Goal: Task Accomplishment & Management: Manage account settings

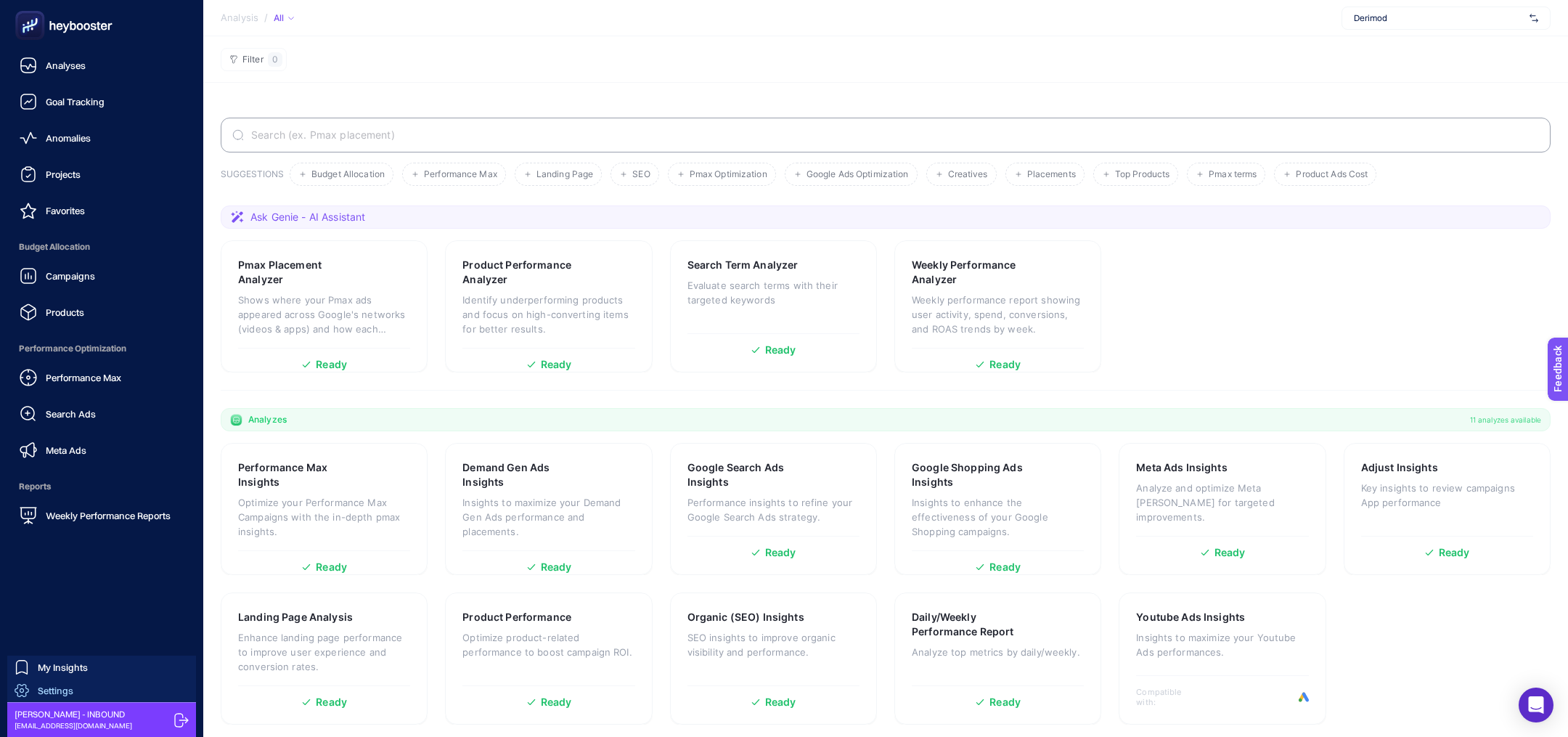
click at [84, 690] on link "Settings" at bounding box center [102, 691] width 189 height 24
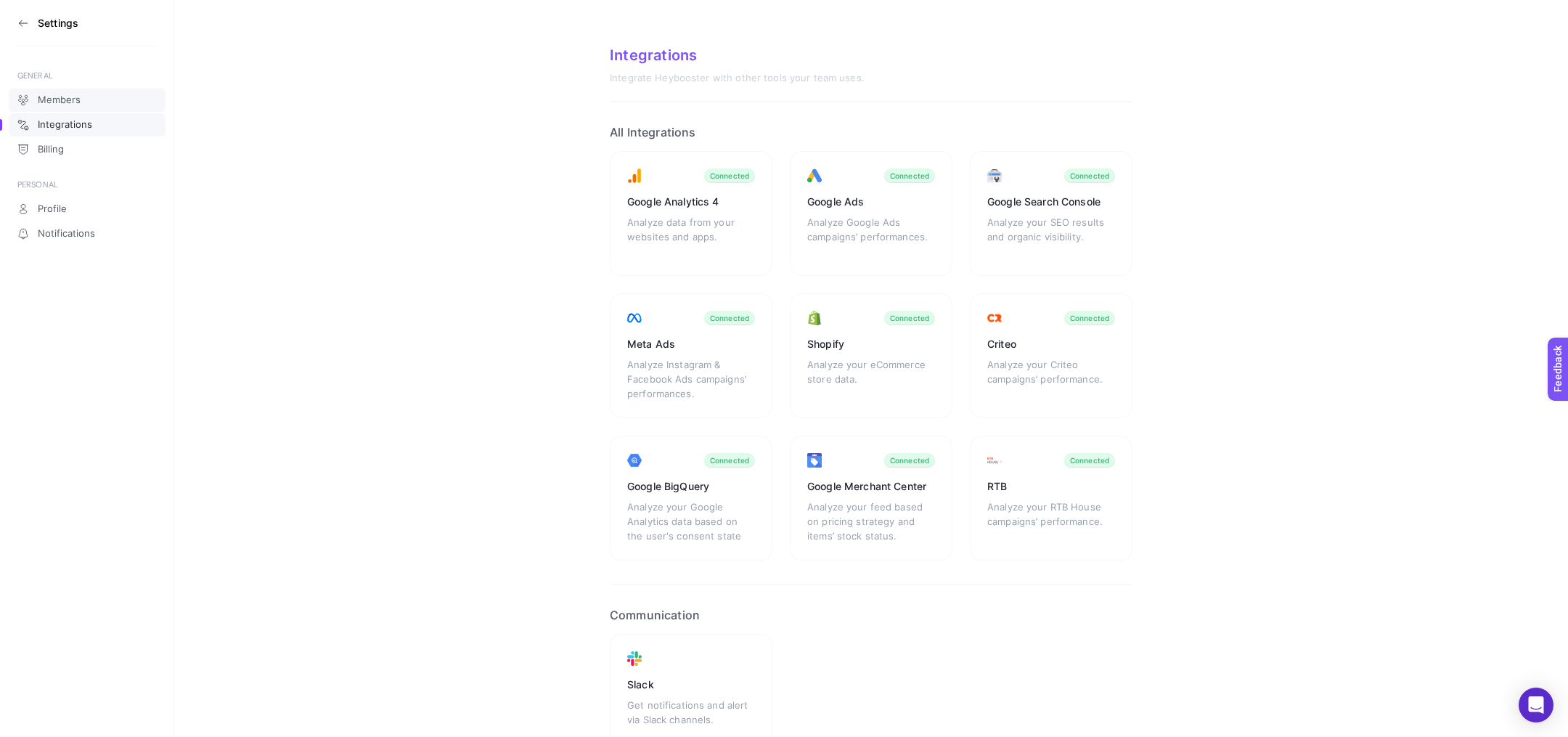
click at [99, 96] on link "Members" at bounding box center [87, 100] width 157 height 24
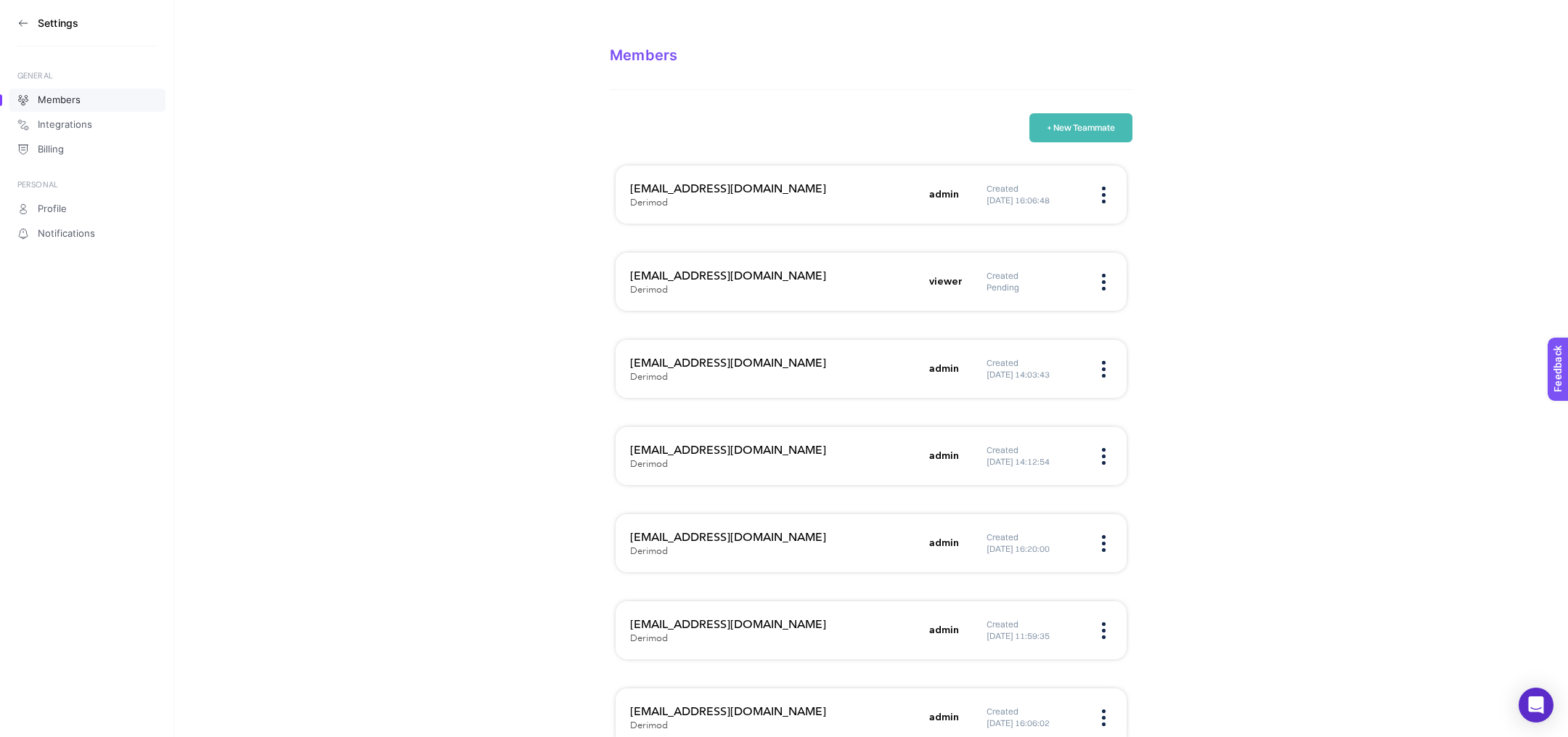
click at [1044, 136] on button "+ New Teammate" at bounding box center [1081, 128] width 103 height 29
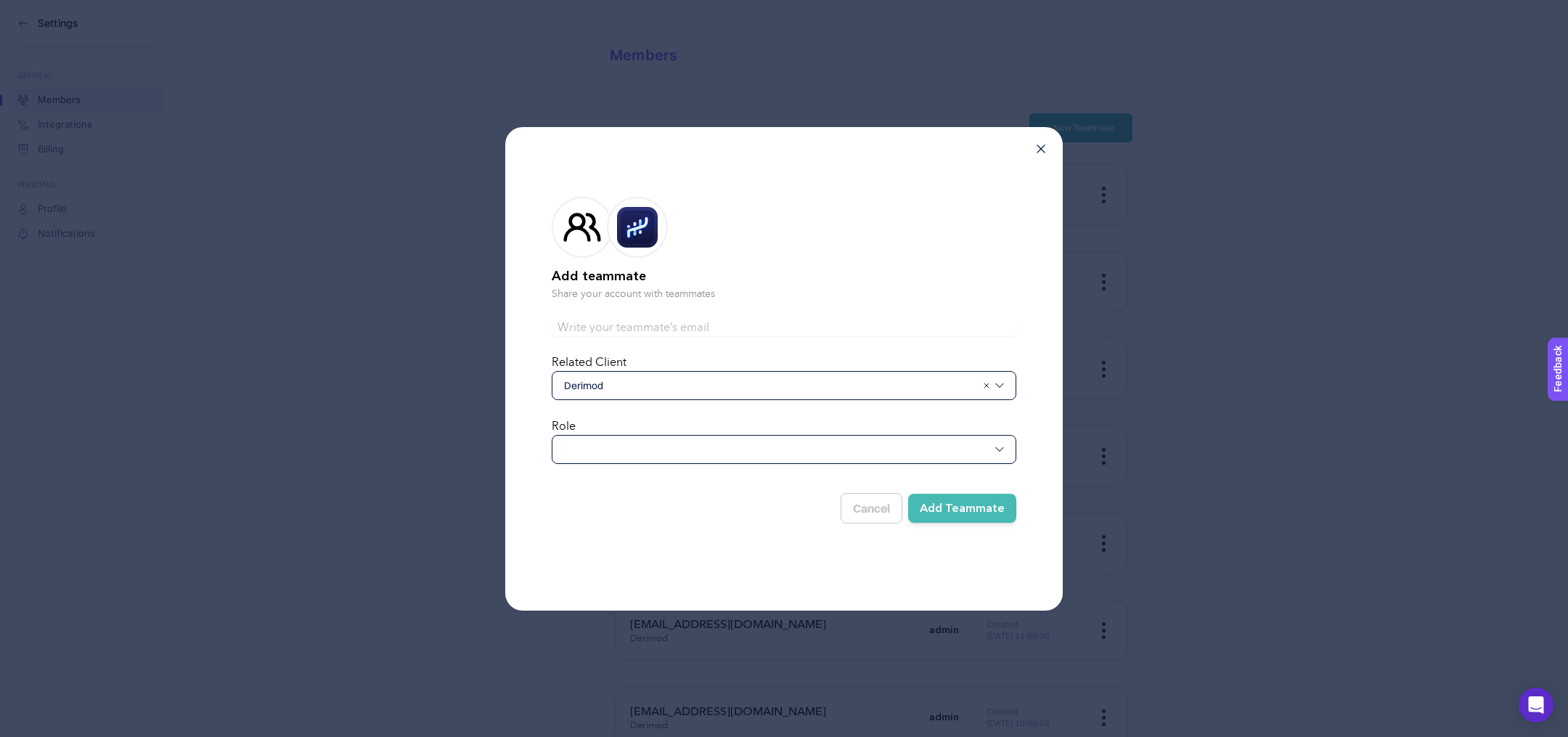
click at [600, 451] on div at bounding box center [783, 450] width 464 height 29
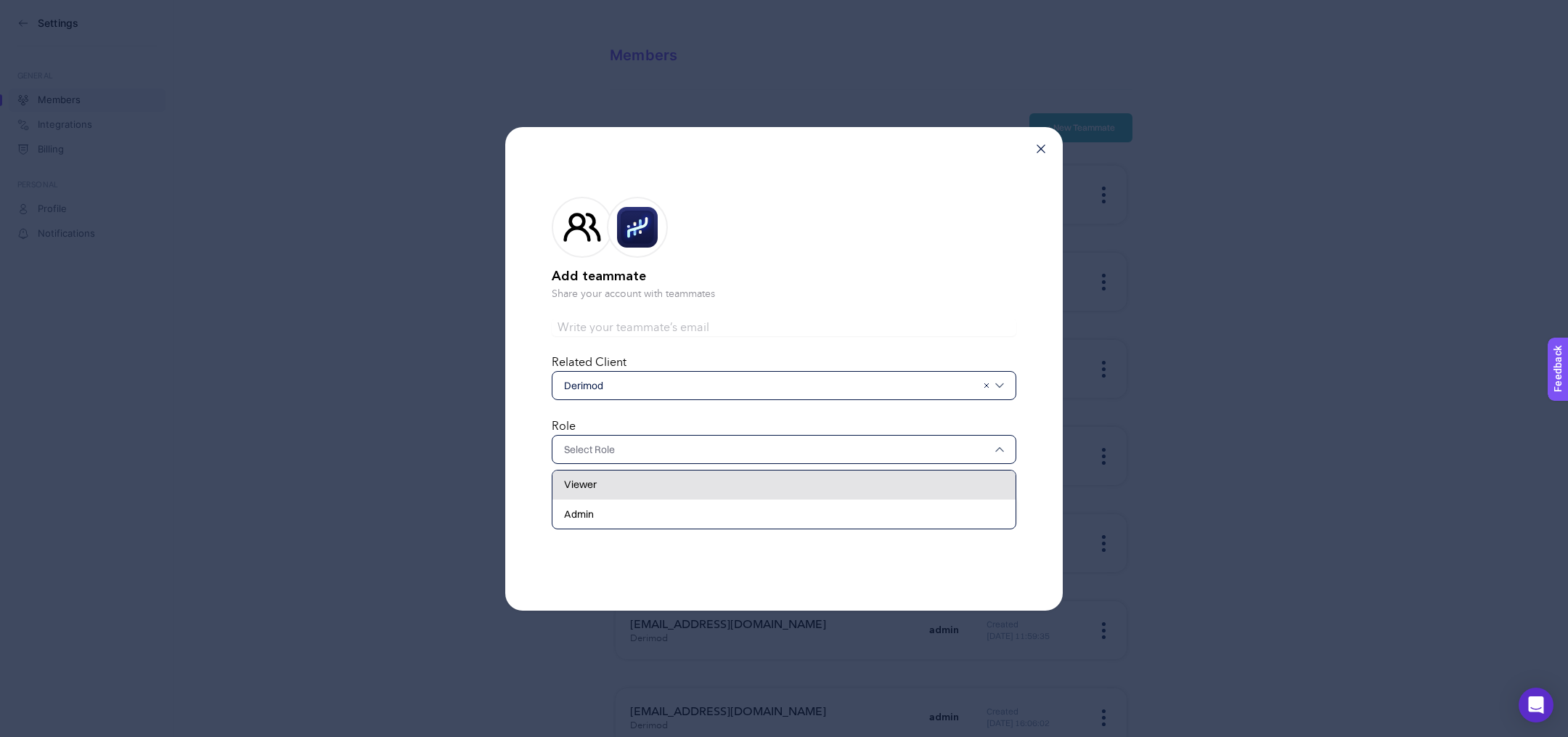
click at [600, 499] on div "Viewer" at bounding box center [784, 514] width 464 height 29
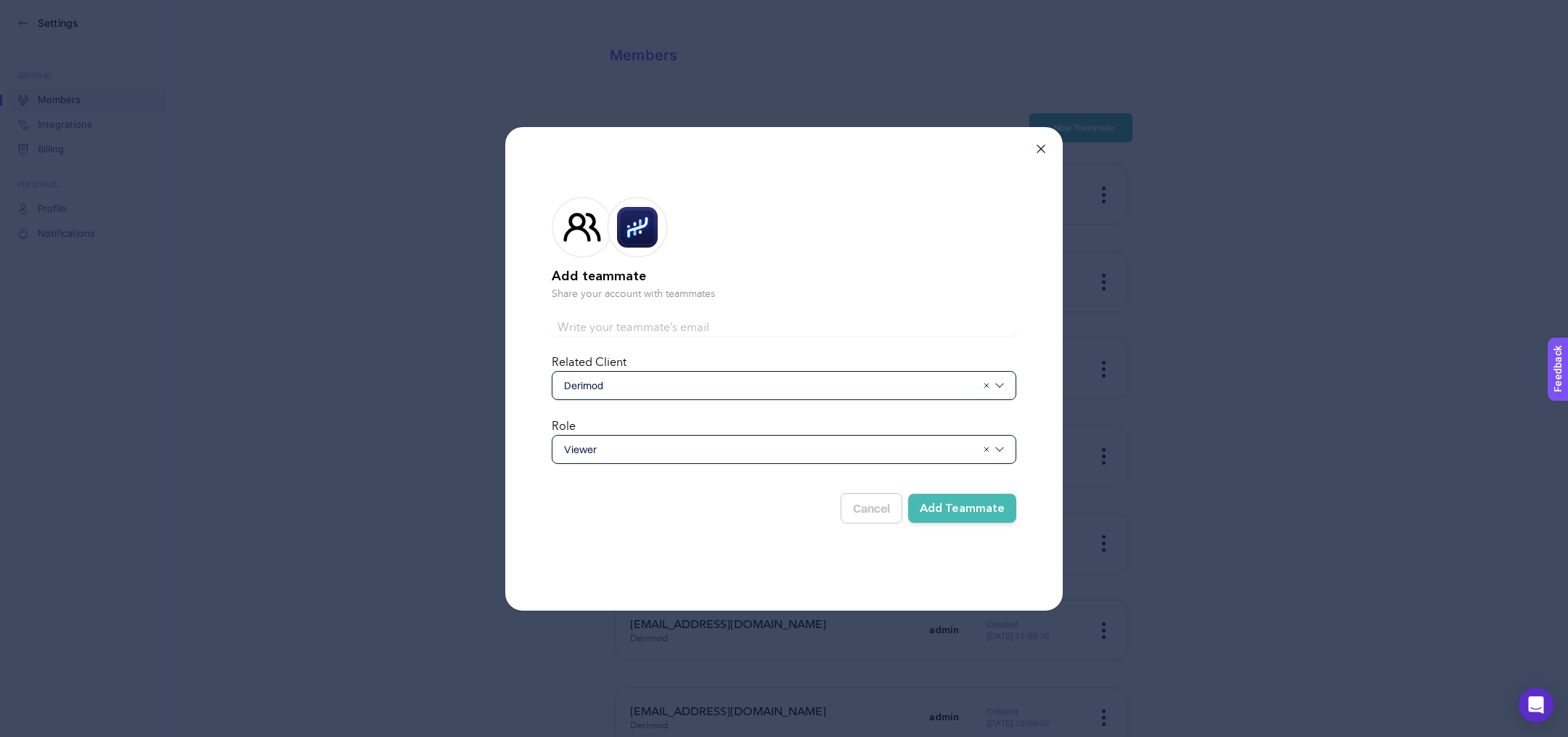
click at [951, 502] on button "Add Teammate" at bounding box center [962, 508] width 108 height 29
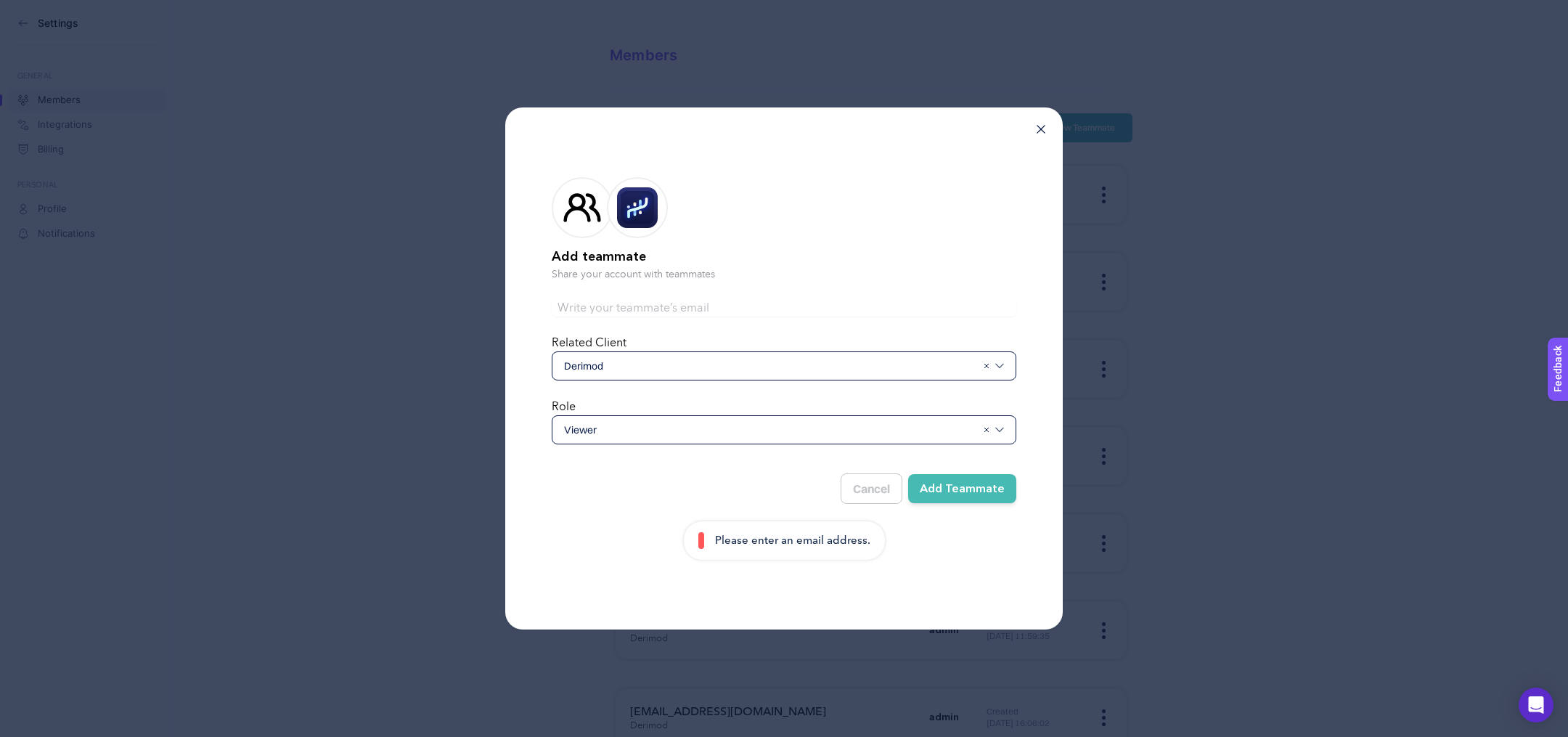
click at [740, 303] on input "text" at bounding box center [783, 307] width 464 height 17
type input "[EMAIL_ADDRESS][DOMAIN_NAME]"
click at [592, 531] on div "Please enter an email address." at bounding box center [783, 540] width 464 height 38
click at [975, 486] on button "Add Teammate" at bounding box center [962, 489] width 108 height 29
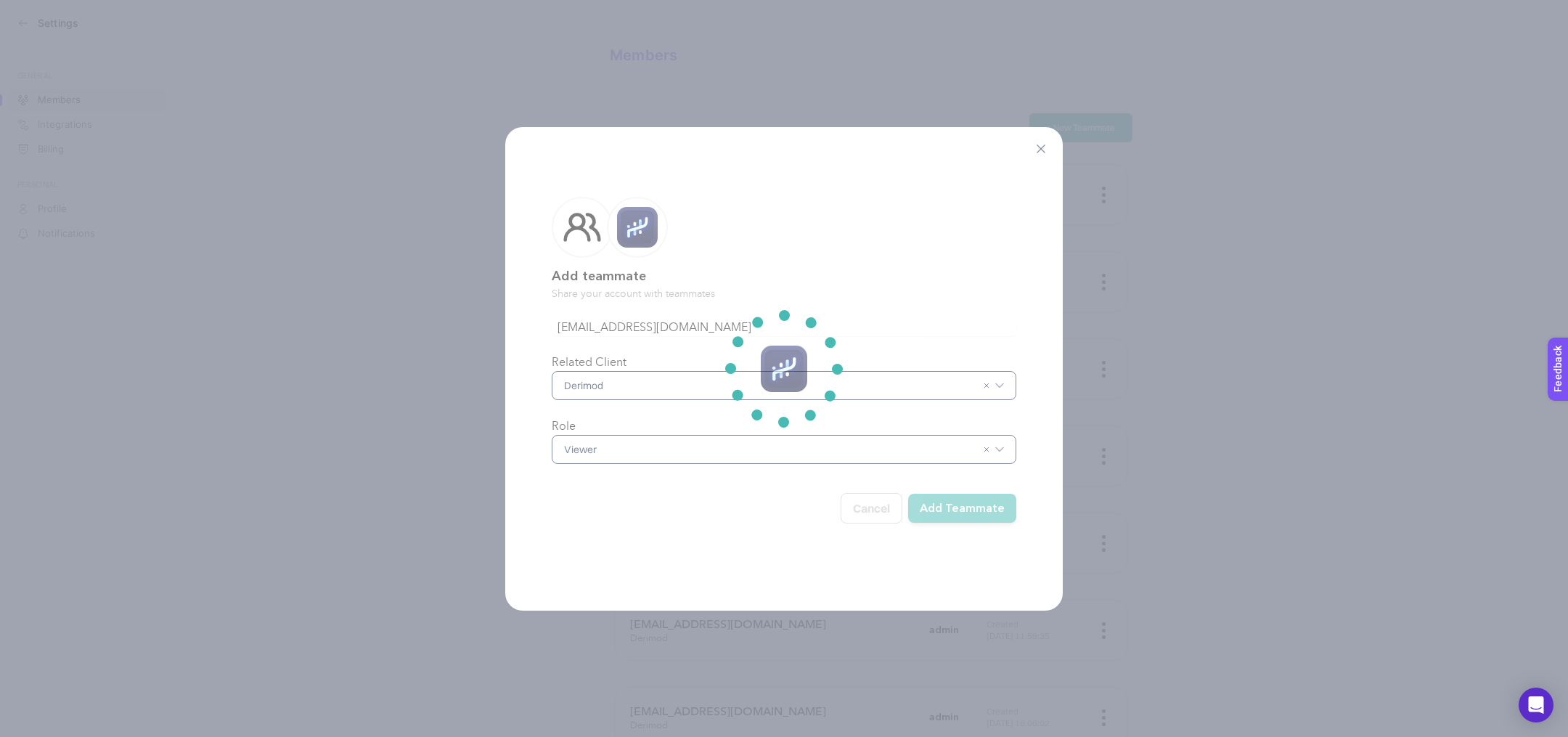
click at [843, 499] on section at bounding box center [784, 368] width 1568 height 737
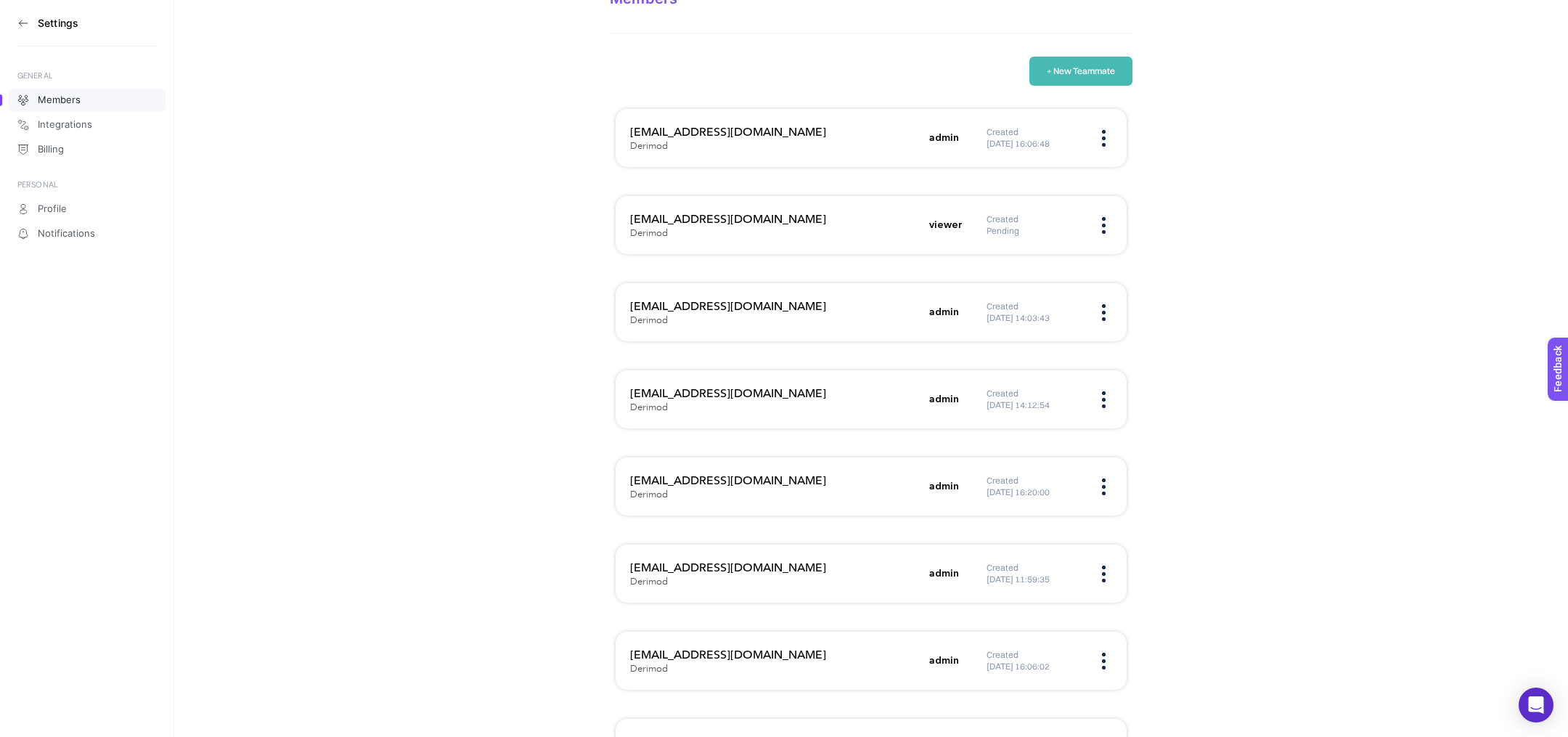
scroll to position [207, 0]
